Goal: Consume media (video, audio)

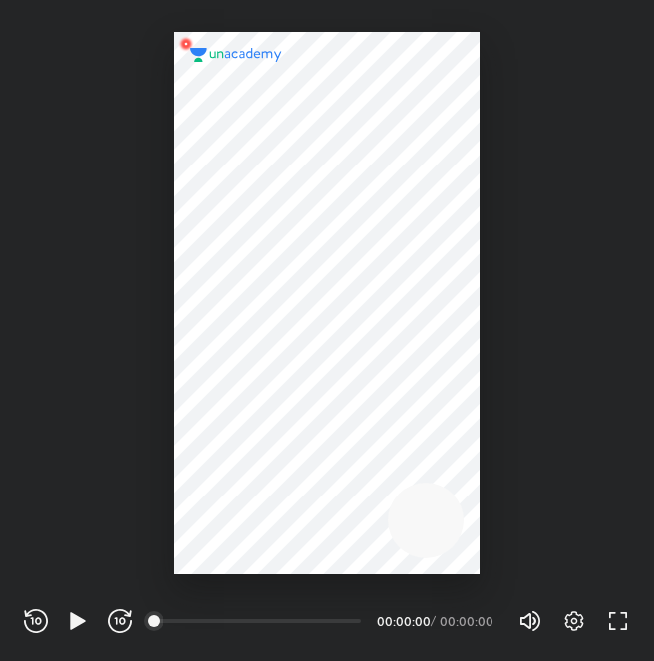
scroll to position [661, 654]
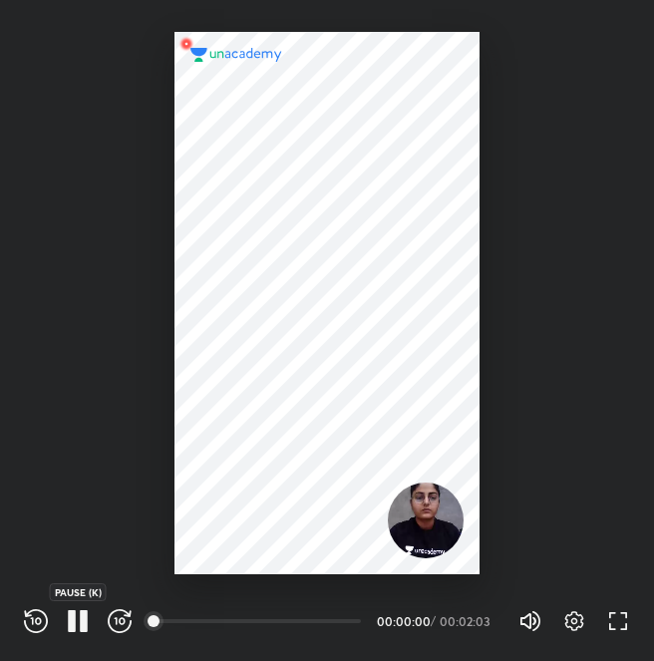
click at [78, 616] on icon "button" at bounding box center [78, 621] width 24 height 24
click at [78, 616] on icon "button" at bounding box center [77, 620] width 15 height 17
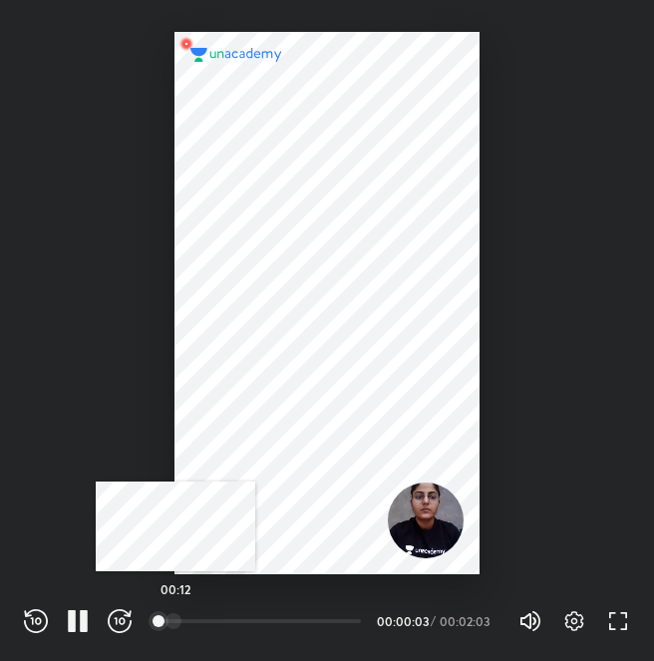
click at [176, 620] on div at bounding box center [174, 621] width 16 height 16
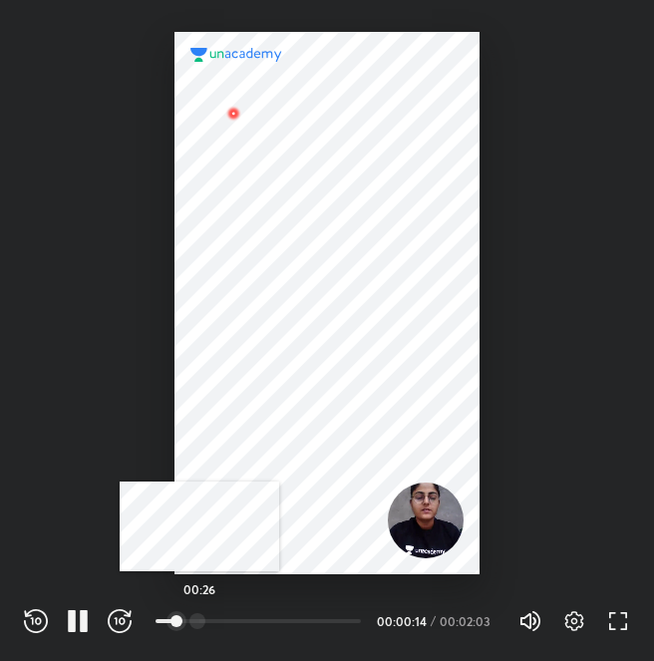
click at [199, 615] on div at bounding box center [198, 621] width 16 height 16
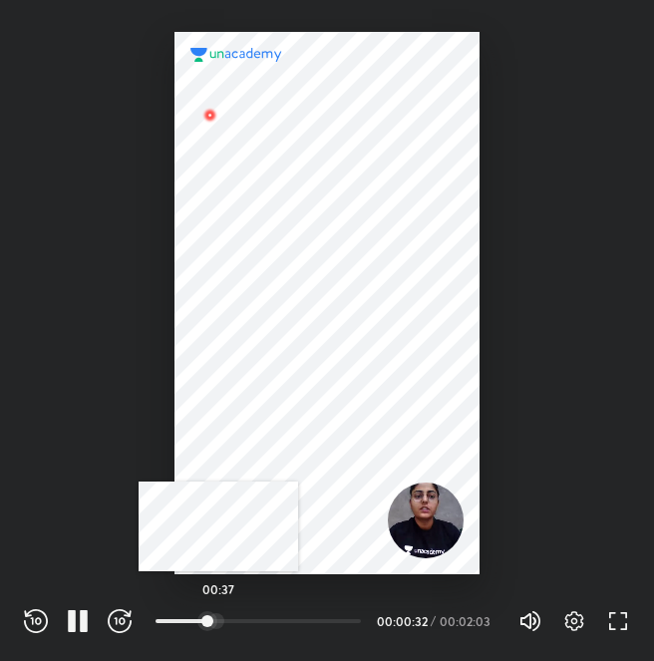
click at [218, 617] on div at bounding box center [216, 621] width 16 height 16
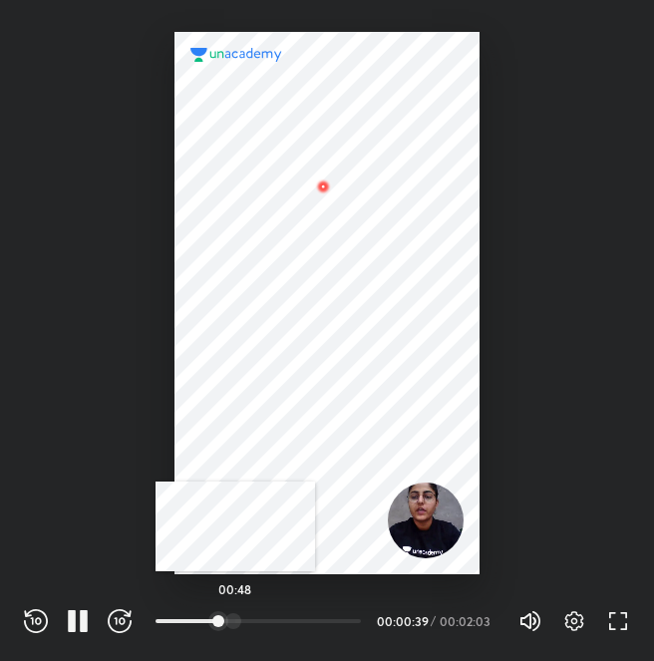
click at [235, 616] on div at bounding box center [233, 621] width 16 height 16
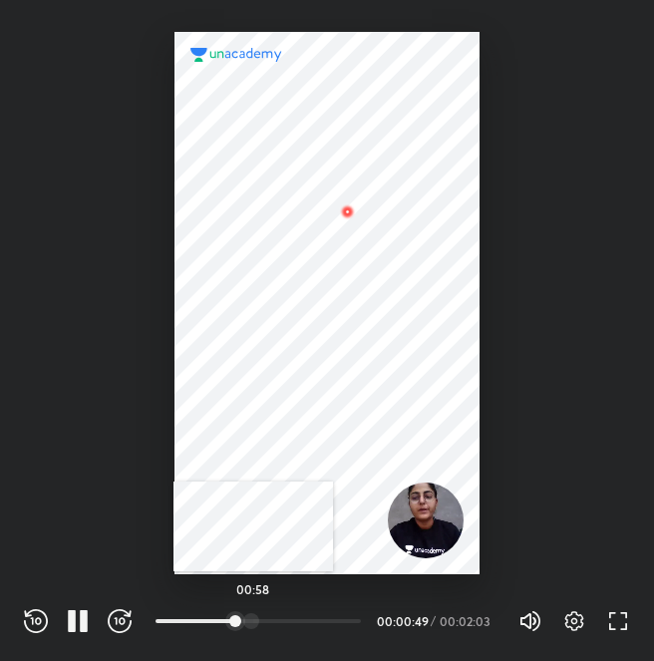
click at [253, 618] on div at bounding box center [251, 621] width 16 height 16
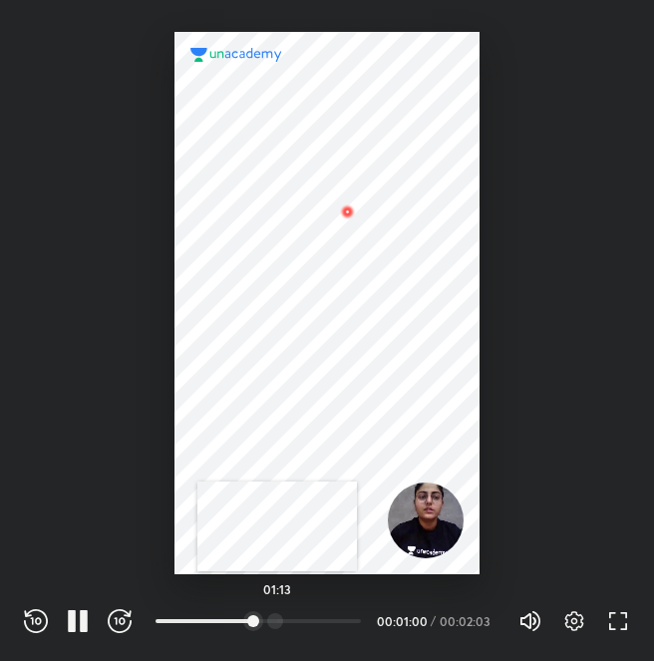
click at [277, 620] on div at bounding box center [275, 621] width 16 height 16
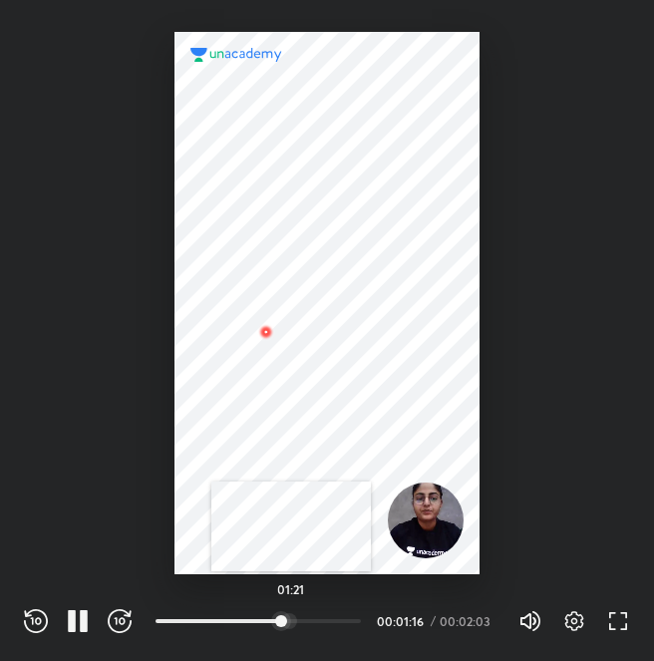
click at [292, 615] on div at bounding box center [289, 621] width 16 height 16
click at [72, 628] on icon "button" at bounding box center [72, 621] width 8 height 22
click at [72, 628] on icon "button" at bounding box center [77, 620] width 15 height 17
click at [317, 615] on div at bounding box center [315, 621] width 16 height 16
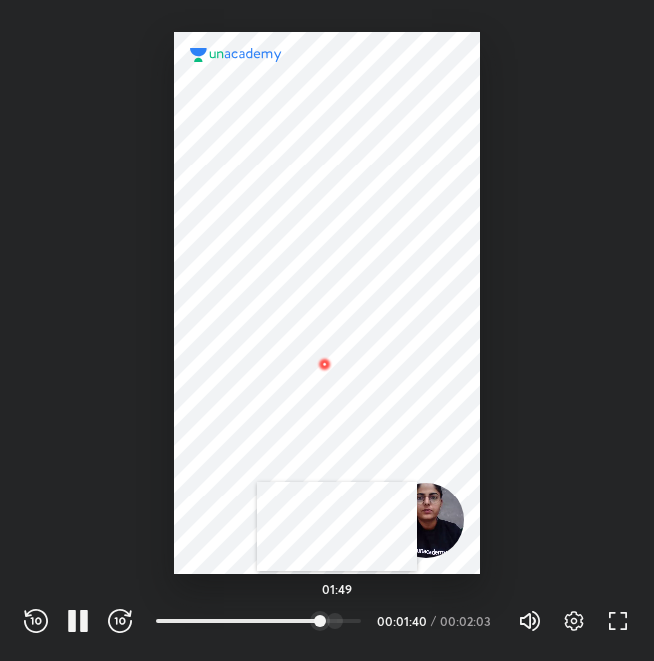
click at [337, 623] on div at bounding box center [335, 621] width 16 height 16
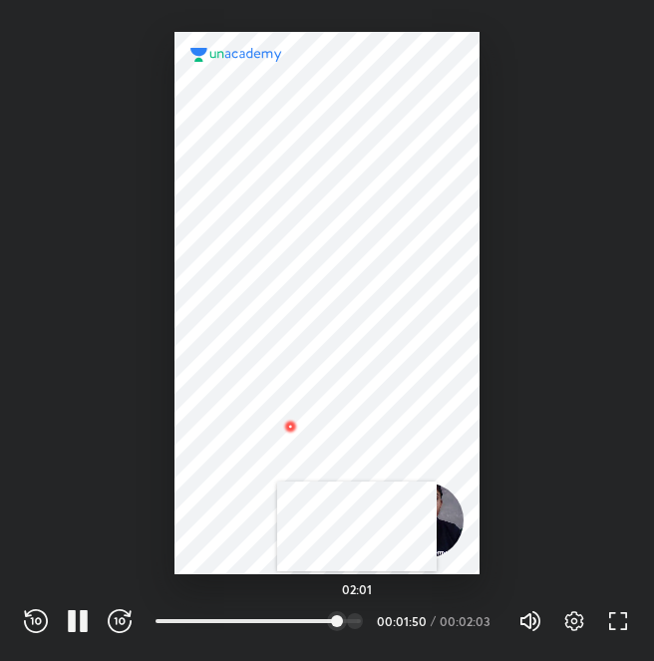
click at [357, 621] on div at bounding box center [355, 621] width 16 height 16
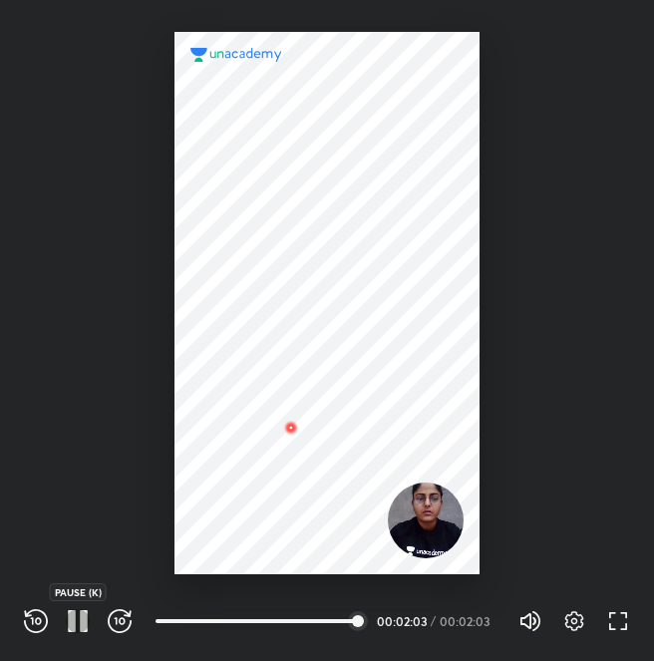
click at [76, 615] on icon "button" at bounding box center [78, 621] width 24 height 24
